Goal: Transaction & Acquisition: Book appointment/travel/reservation

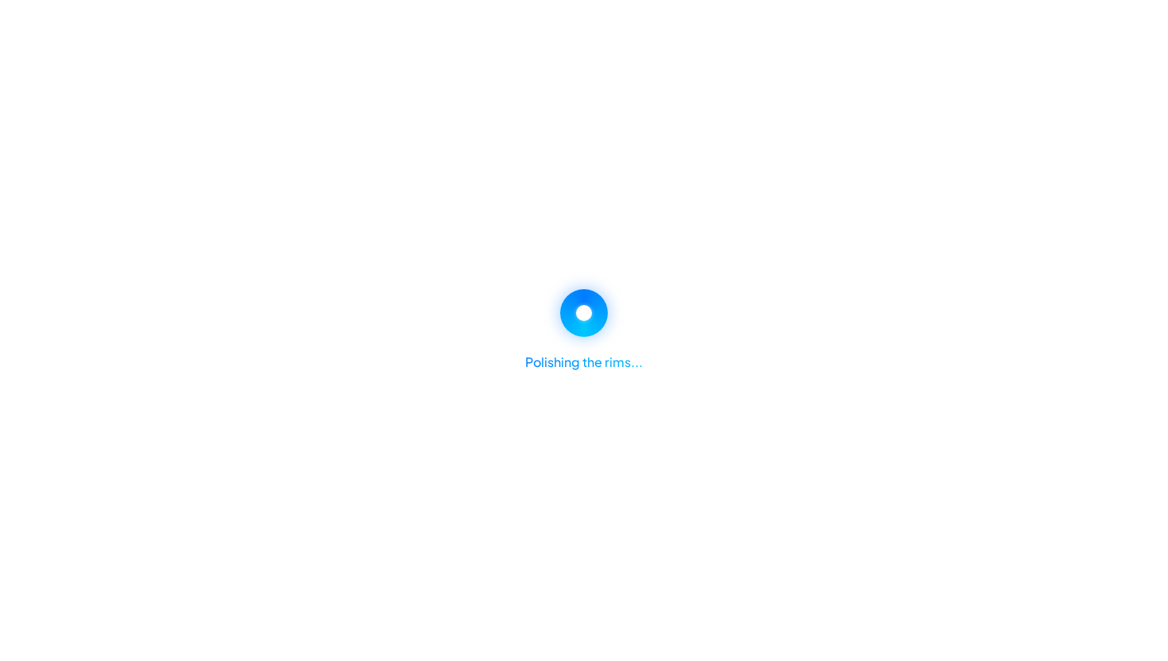
select select "*****"
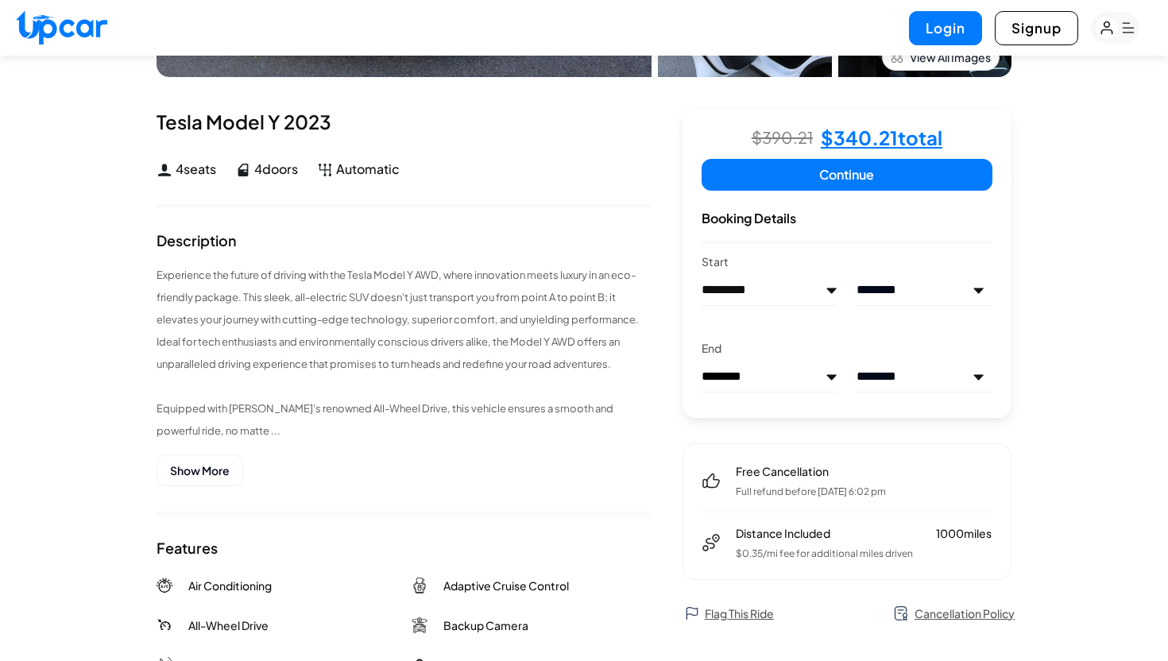
scroll to position [321, 0]
click at [878, 145] on h4 "$ 340.21 total" at bounding box center [882, 138] width 122 height 19
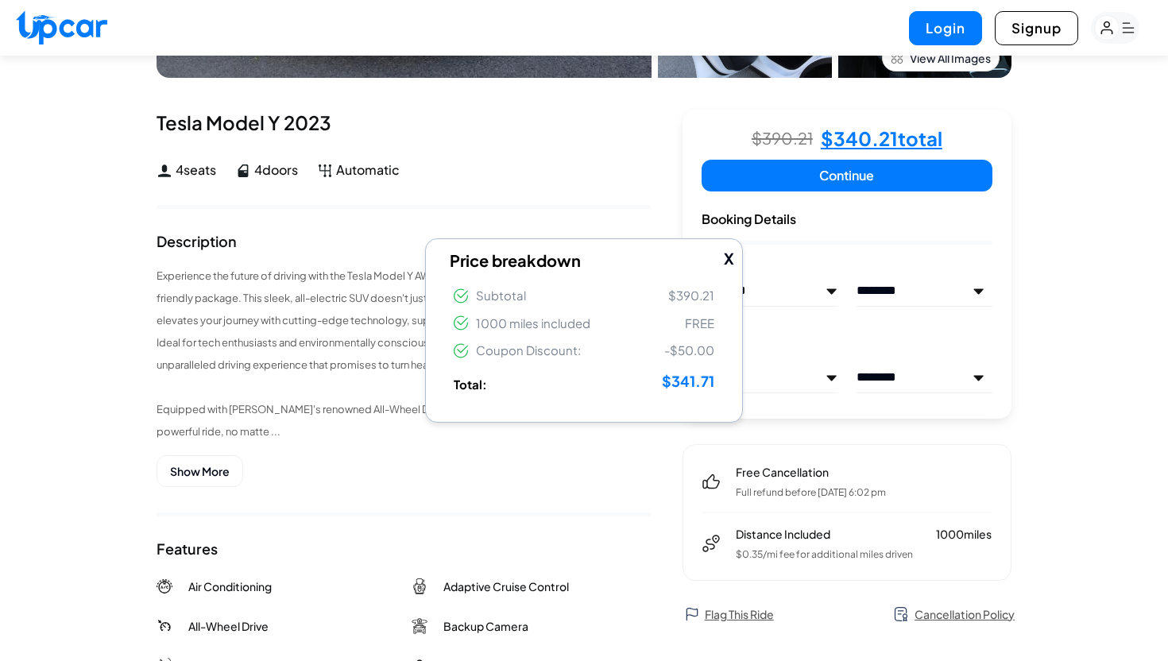
click at [731, 256] on button "X" at bounding box center [729, 258] width 10 height 23
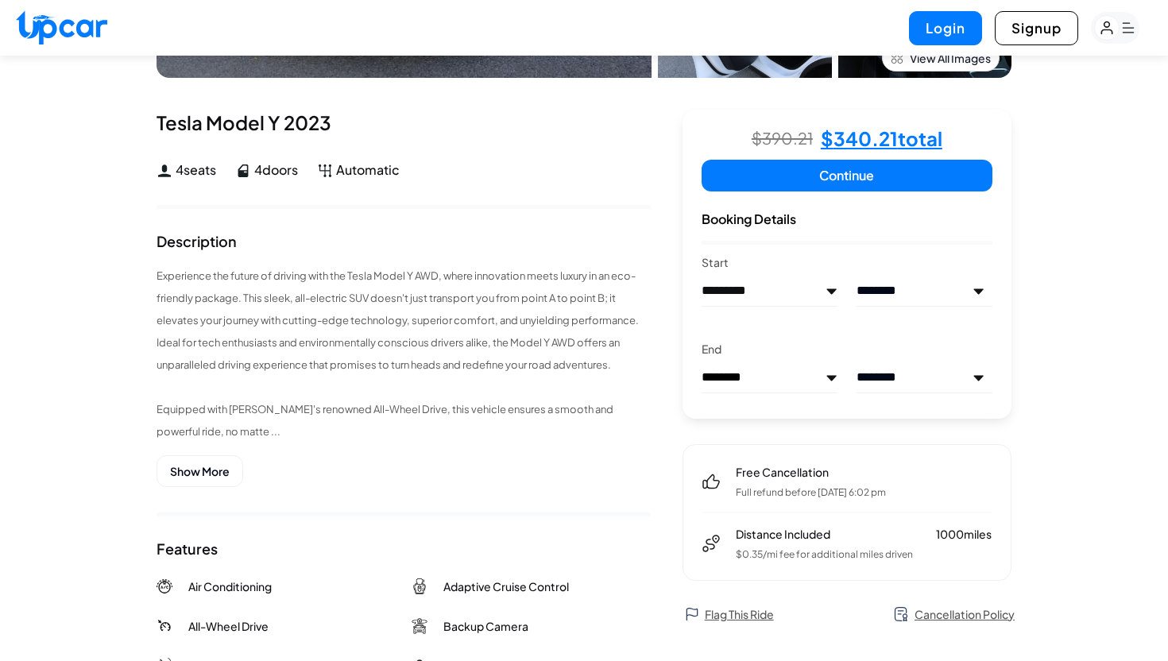
click at [878, 131] on h4 "$ 340.21 total" at bounding box center [882, 138] width 122 height 19
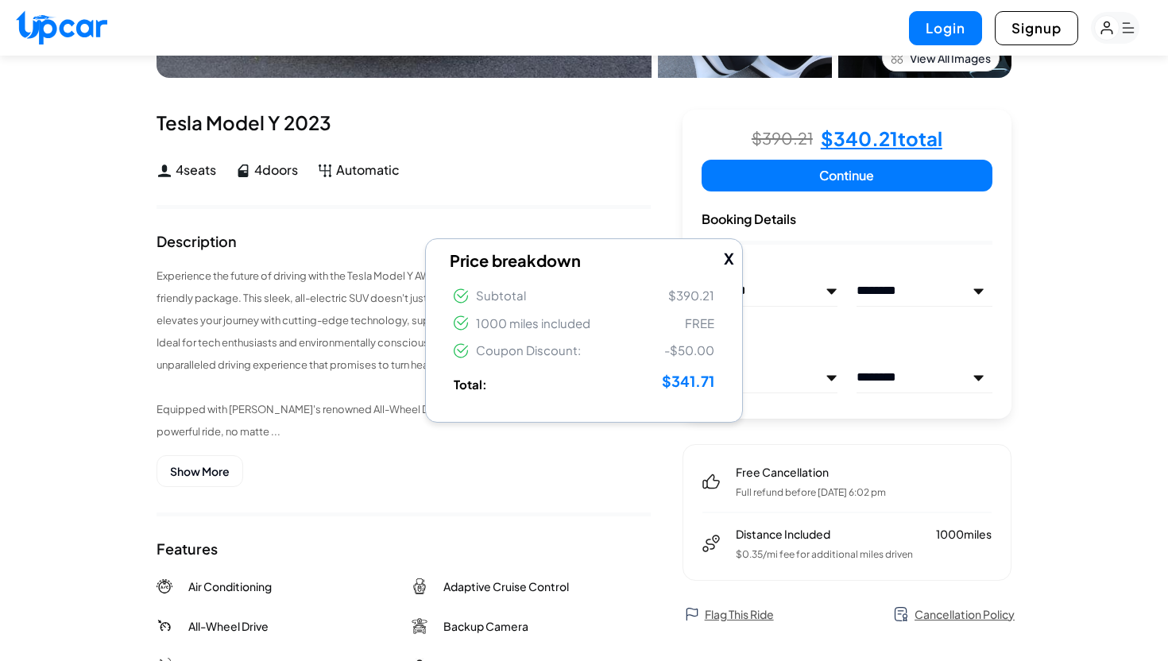
click at [839, 180] on button "Continue" at bounding box center [847, 176] width 291 height 32
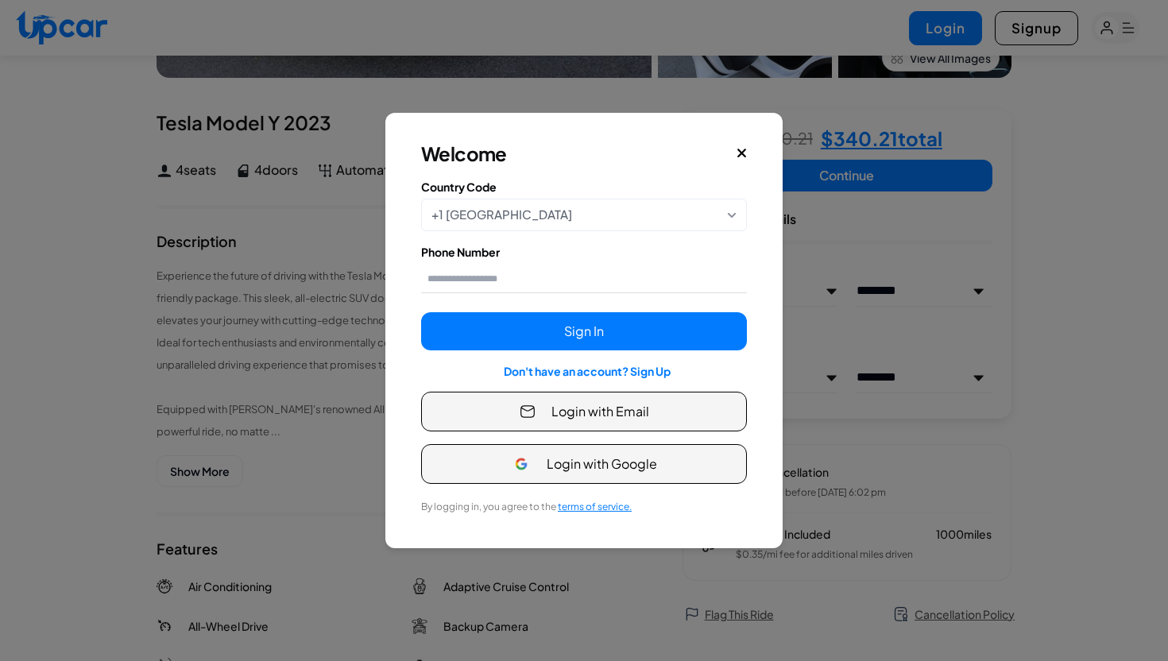
scroll to position [0, 0]
click at [744, 156] on icon "Close" at bounding box center [742, 153] width 9 height 9
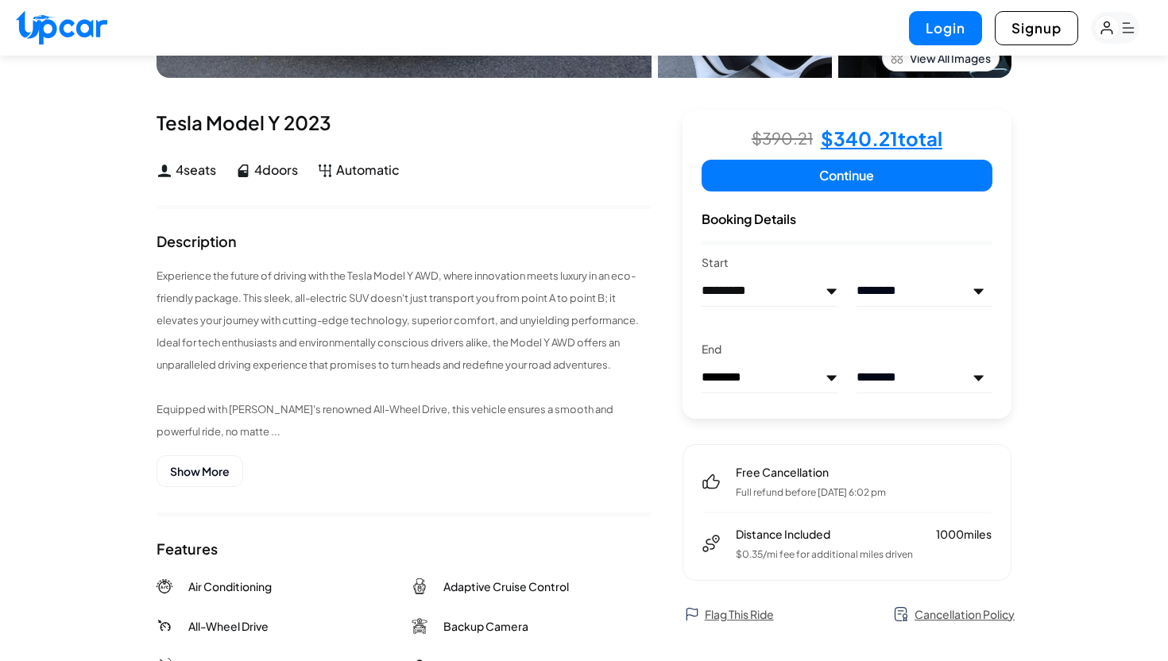
click at [875, 140] on h4 "$ 340.21 total" at bounding box center [882, 138] width 122 height 19
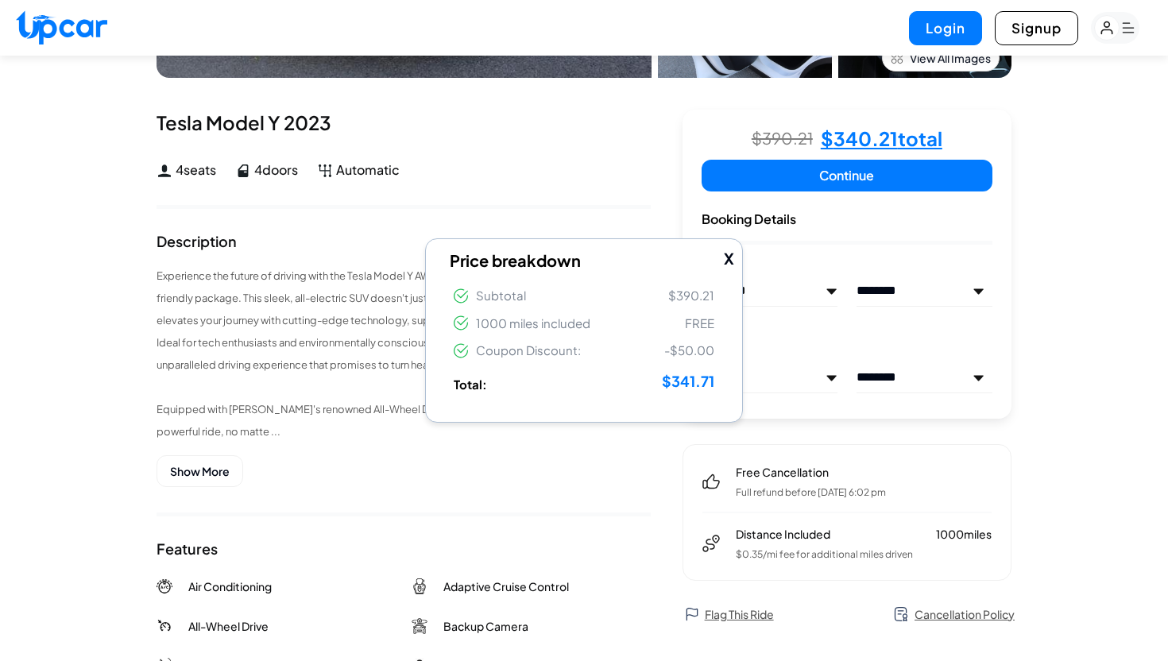
click at [728, 258] on button "X" at bounding box center [729, 258] width 10 height 23
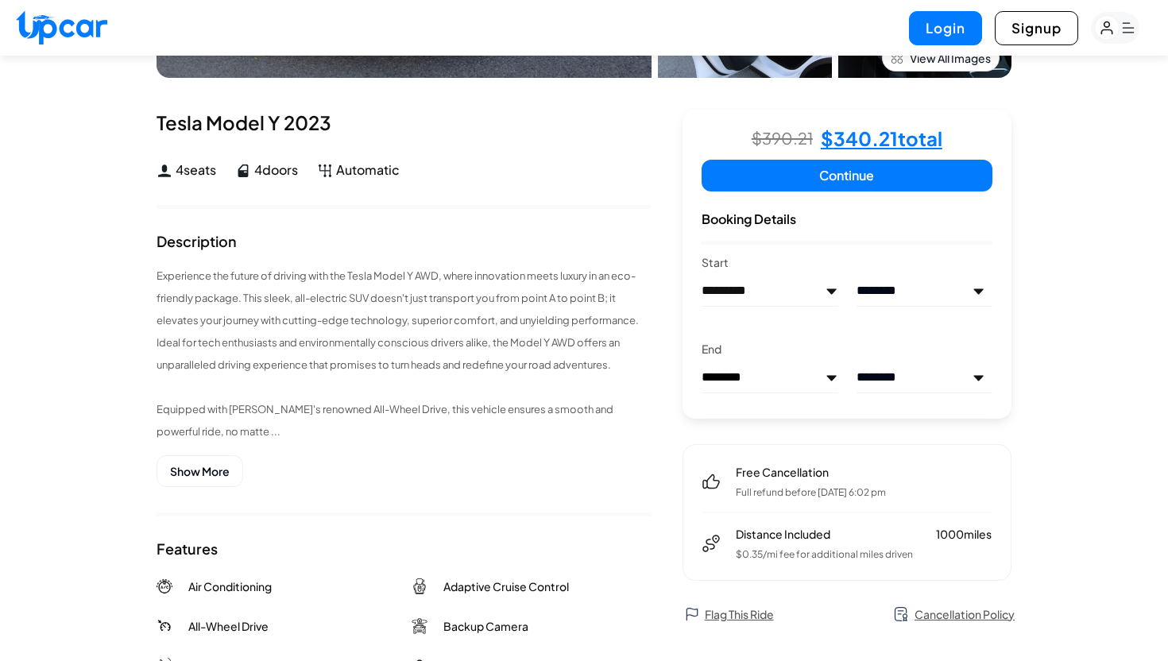
click at [537, 361] on p "Experience the future of driving with the Tesla Model Y AWD, where innovation m…" at bounding box center [404, 354] width 494 height 178
